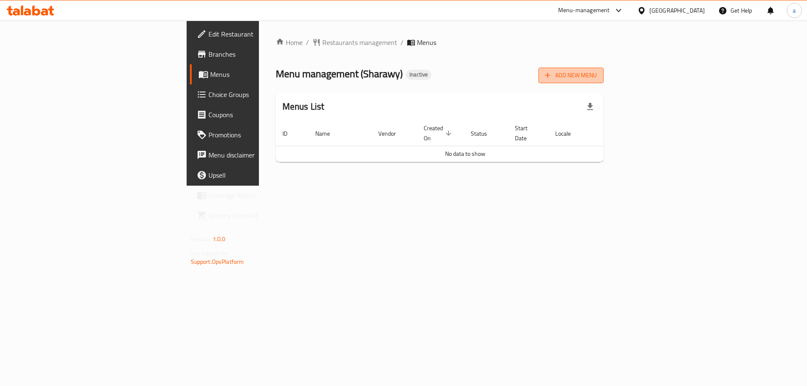
click at [597, 70] on span "Add New Menu" at bounding box center [571, 75] width 52 height 11
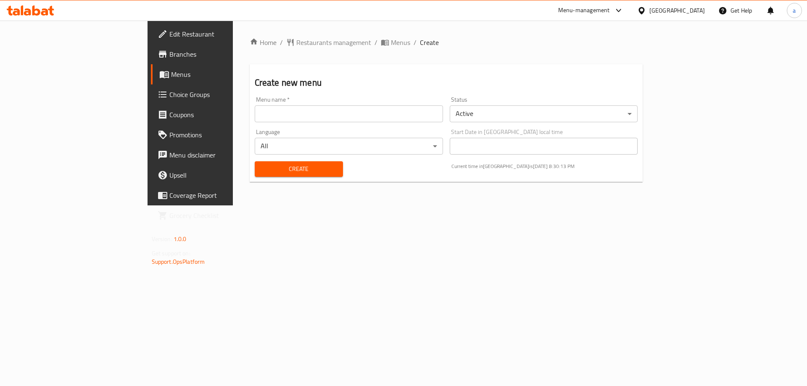
click at [255, 122] on input "text" at bounding box center [349, 114] width 188 height 17
type input "[DATE]"
click at [255, 161] on button "Create" at bounding box center [299, 169] width 88 height 16
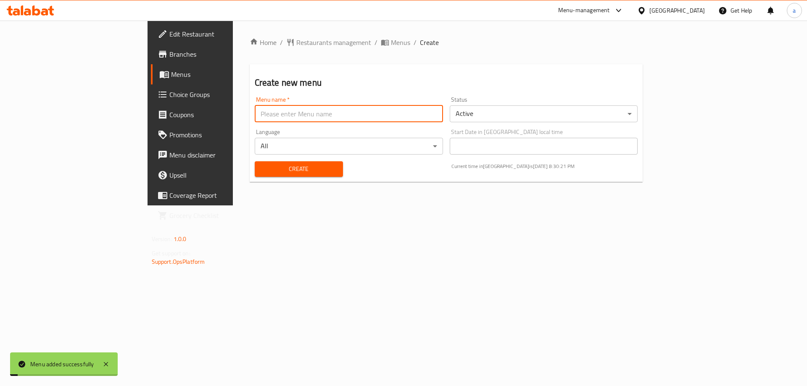
click at [171, 77] on span "Menus" at bounding box center [223, 74] width 105 height 10
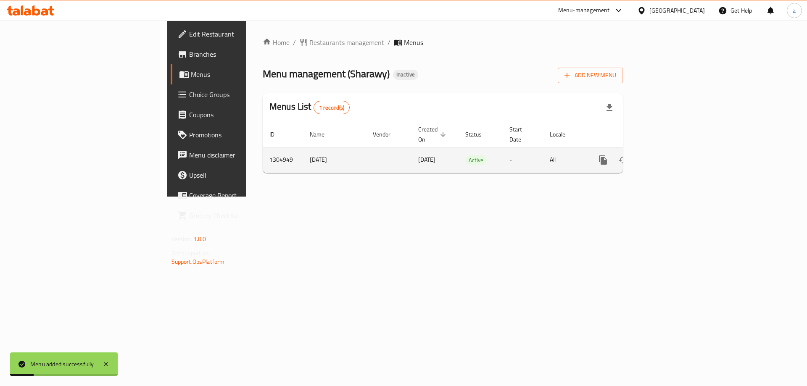
click at [669, 155] on icon "enhanced table" at bounding box center [664, 160] width 10 height 10
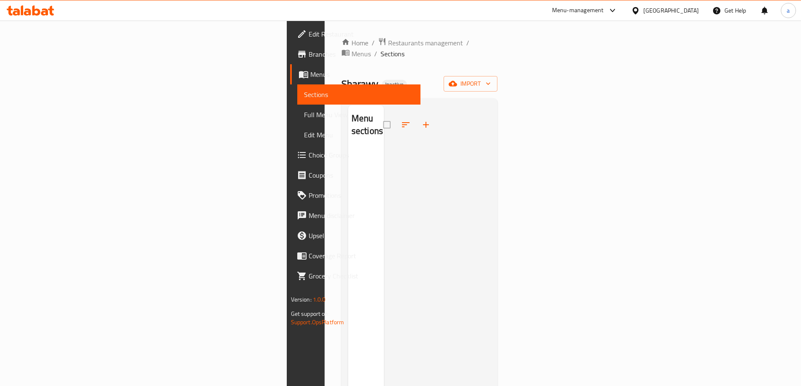
click at [392, 259] on div at bounding box center [437, 298] width 107 height 386
